Goal: Information Seeking & Learning: Find specific fact

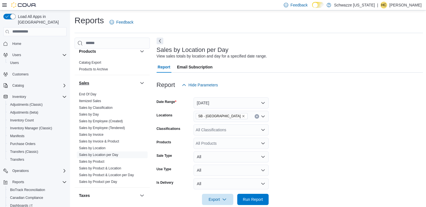
scroll to position [392, 0]
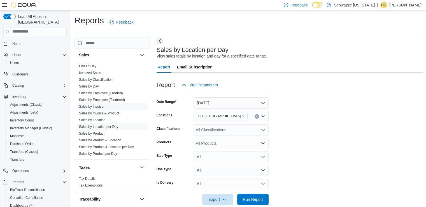
click at [106, 107] on span "Sales by Invoice" at bounding box center [112, 106] width 71 height 7
click at [98, 105] on link "Sales by Invoice" at bounding box center [91, 106] width 24 height 4
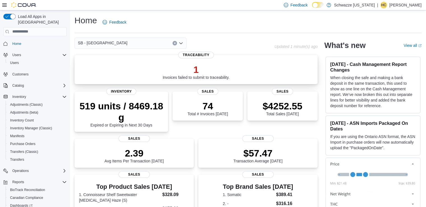
click at [216, 76] on div "1 Invoices failed to submit to traceability." at bounding box center [196, 72] width 67 height 16
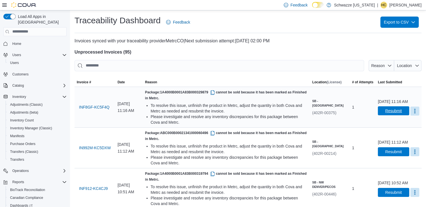
click at [390, 113] on span "Resubmit" at bounding box center [393, 111] width 17 height 6
click at [19, 40] on span "Home" at bounding box center [16, 43] width 9 height 7
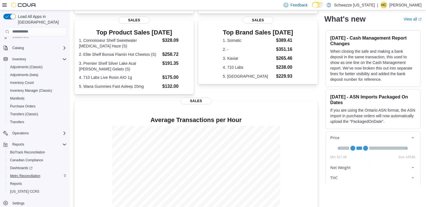
scroll to position [178, 0]
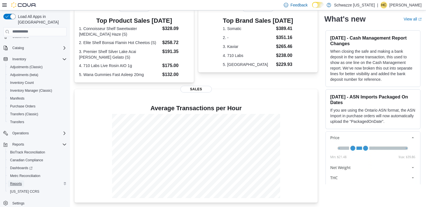
click at [15, 181] on span "Reports" at bounding box center [16, 183] width 12 height 4
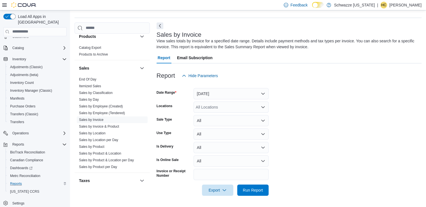
scroll to position [364, 0]
click at [104, 137] on link "Sales by Location per Day" at bounding box center [98, 139] width 39 height 4
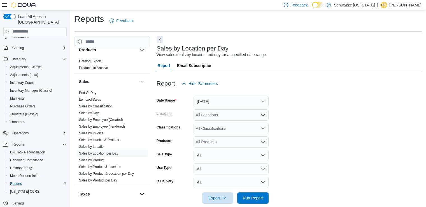
scroll to position [9, 0]
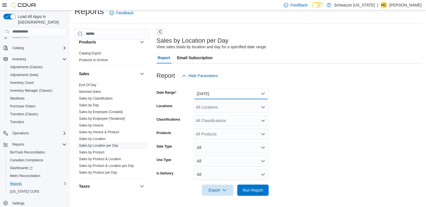
click at [213, 88] on button "Yesterday" at bounding box center [230, 93] width 75 height 11
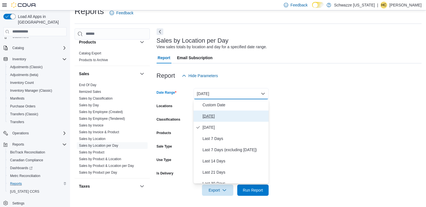
click at [219, 117] on span "[DATE]" at bounding box center [234, 116] width 64 height 7
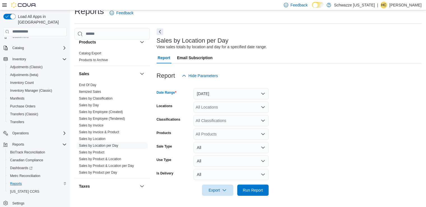
click at [214, 106] on div "All Locations" at bounding box center [230, 106] width 75 height 11
type input "****"
click at [234, 115] on span "SB - [GEOGRAPHIC_DATA]" at bounding box center [233, 117] width 50 height 6
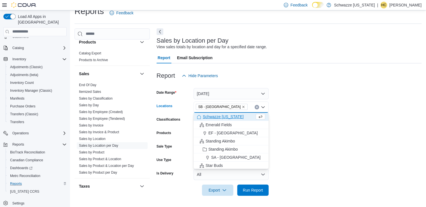
click at [300, 149] on form "Date Range Today Locations SB - Manitou Springs Combo box. Selected. SB - Manit…" at bounding box center [288, 138] width 265 height 114
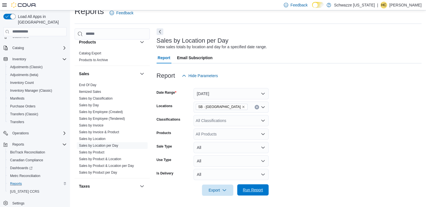
click at [256, 188] on span "Run Report" at bounding box center [253, 190] width 20 height 6
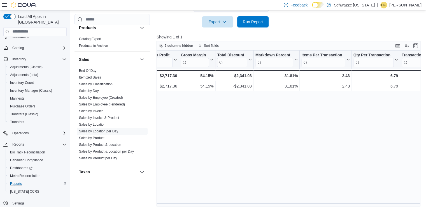
scroll to position [0, 391]
click at [100, 110] on link "Sales by Invoice" at bounding box center [91, 111] width 24 height 4
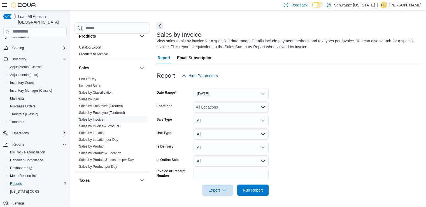
scroll to position [15, 0]
click at [261, 92] on button "Yesterday" at bounding box center [230, 93] width 75 height 11
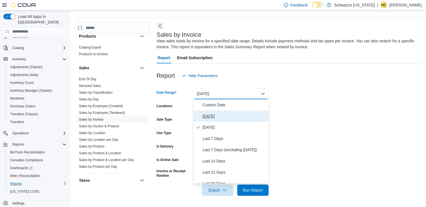
click at [226, 113] on span "[DATE]" at bounding box center [234, 116] width 64 height 7
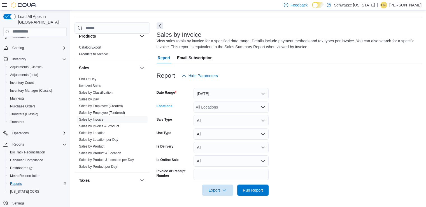
click at [239, 109] on div "All Locations" at bounding box center [230, 106] width 75 height 11
type input "****"
click at [235, 119] on span "SB - [GEOGRAPHIC_DATA]" at bounding box center [233, 117] width 50 height 6
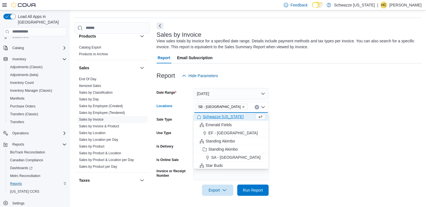
click at [274, 125] on form "Date Range Today Locations SB - Manitou Springs Combo box. Selected. SB - Manit…" at bounding box center [288, 138] width 265 height 114
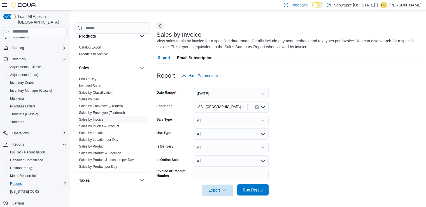
click at [258, 192] on span "Run Report" at bounding box center [252, 189] width 25 height 11
click at [217, 189] on span "Export" at bounding box center [217, 189] width 25 height 11
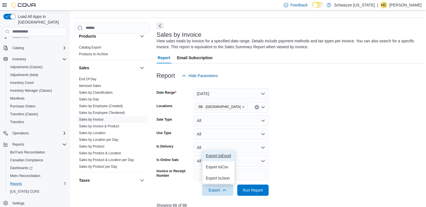
click at [223, 155] on span "Export to Excel" at bounding box center [218, 155] width 25 height 4
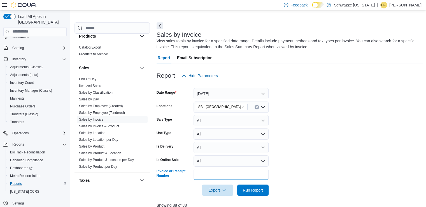
click at [205, 169] on input "Invoice or Receipt Number" at bounding box center [230, 174] width 75 height 11
paste input "**********"
type input "**********"
click at [237, 184] on button "Run Report" at bounding box center [252, 189] width 31 height 11
click at [255, 188] on span "Run Report" at bounding box center [253, 190] width 20 height 6
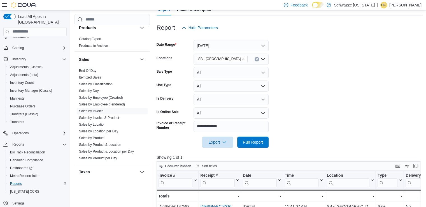
scroll to position [127, 0]
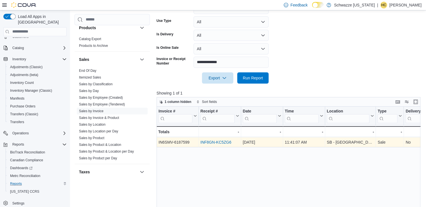
click at [222, 142] on link "INF8GN-KC5ZG6" at bounding box center [215, 142] width 31 height 4
